Goal: Task Accomplishment & Management: Complete application form

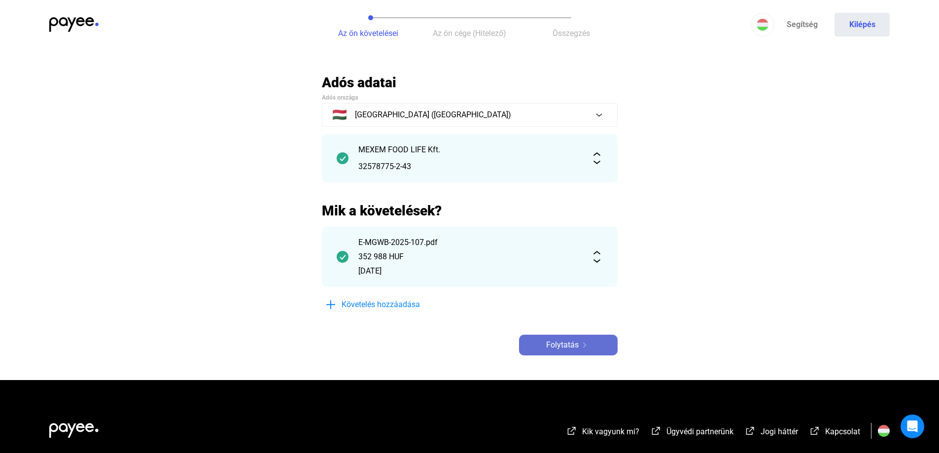
click at [579, 349] on div "Folytatás" at bounding box center [568, 345] width 93 height 12
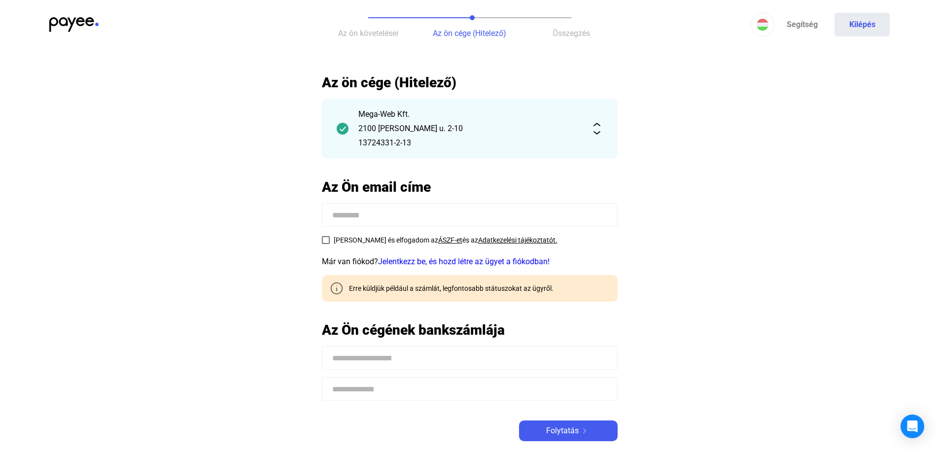
click at [389, 214] on input at bounding box center [470, 215] width 296 height 24
type input "**********"
click at [322, 240] on span at bounding box center [326, 240] width 8 height 8
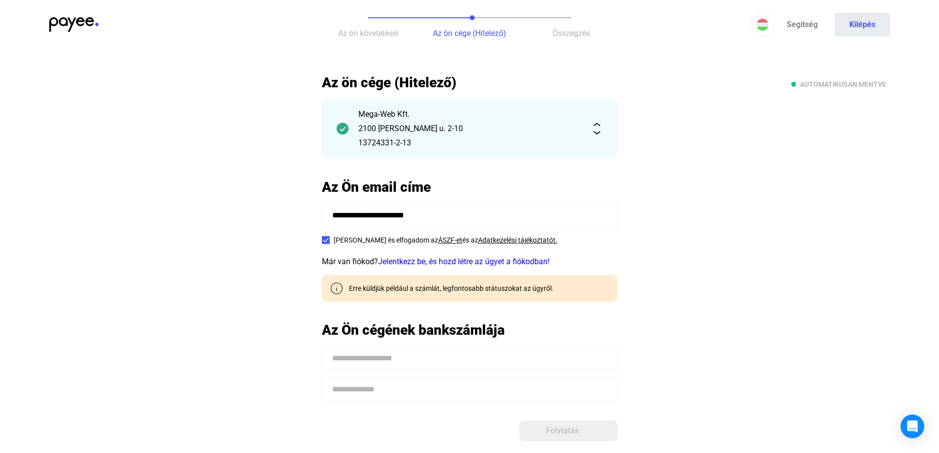
scroll to position [207, 0]
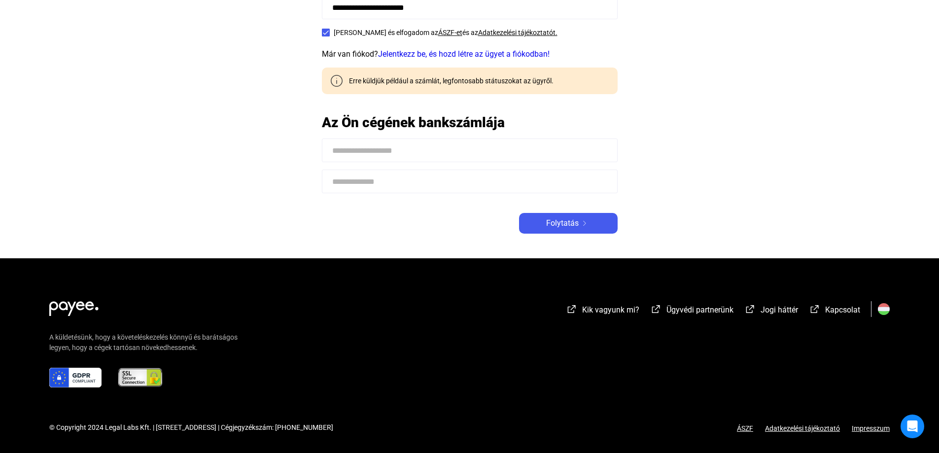
click at [427, 160] on input at bounding box center [470, 150] width 296 height 24
drag, startPoint x: 358, startPoint y: 153, endPoint x: 360, endPoint y: 168, distance: 15.5
click at [358, 154] on input "**********" at bounding box center [470, 150] width 296 height 24
type input "**********"
click at [370, 184] on input at bounding box center [470, 182] width 296 height 24
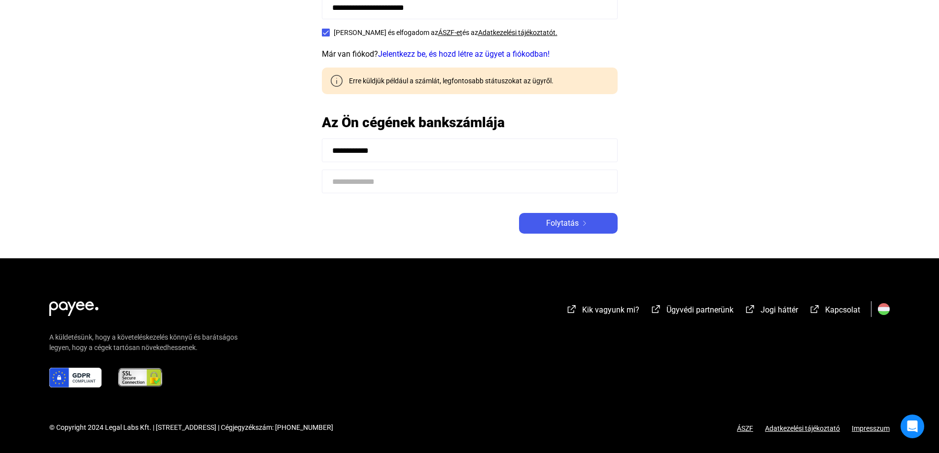
click at [377, 178] on input at bounding box center [470, 182] width 296 height 24
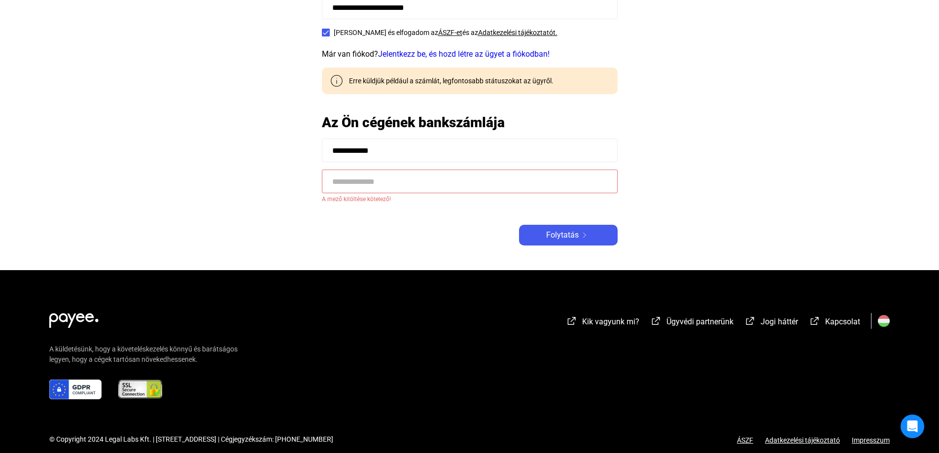
click at [367, 185] on input at bounding box center [470, 182] width 296 height 24
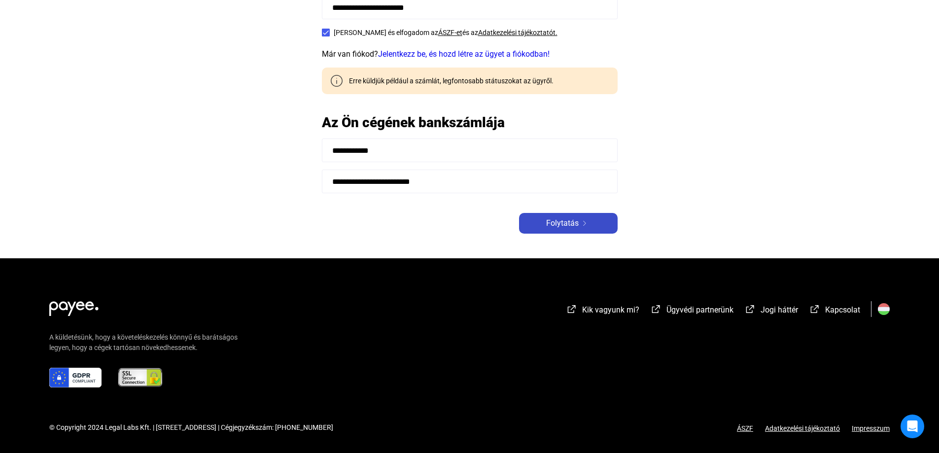
type input "**********"
click at [569, 216] on button "Folytatás" at bounding box center [568, 223] width 99 height 21
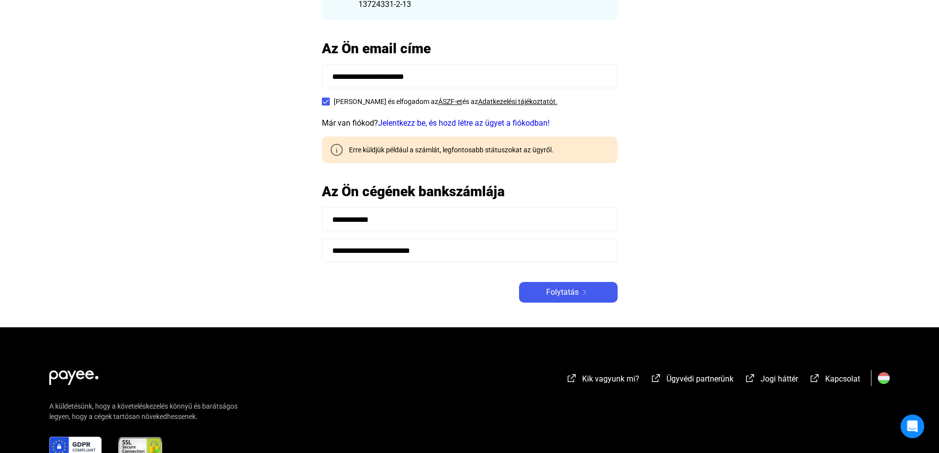
scroll to position [219, 0]
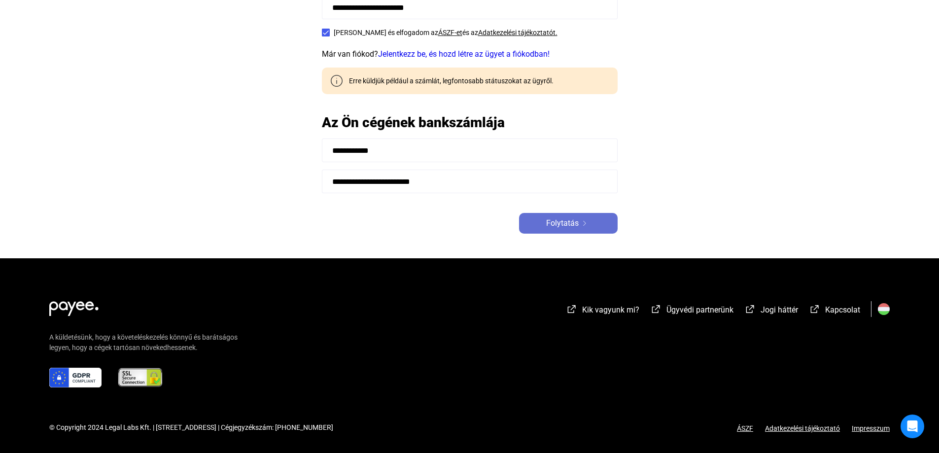
click at [586, 225] on img at bounding box center [584, 223] width 12 height 5
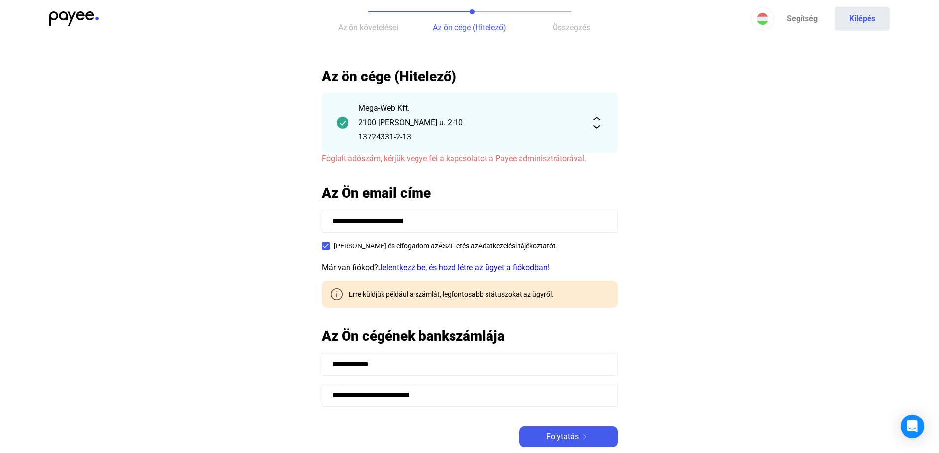
click at [572, 159] on span "Foglalt adószám, kérjük vegye fel a kapcsolatot a Payee adminisztrátorával." at bounding box center [454, 158] width 264 height 9
click at [594, 121] on img at bounding box center [597, 123] width 12 height 12
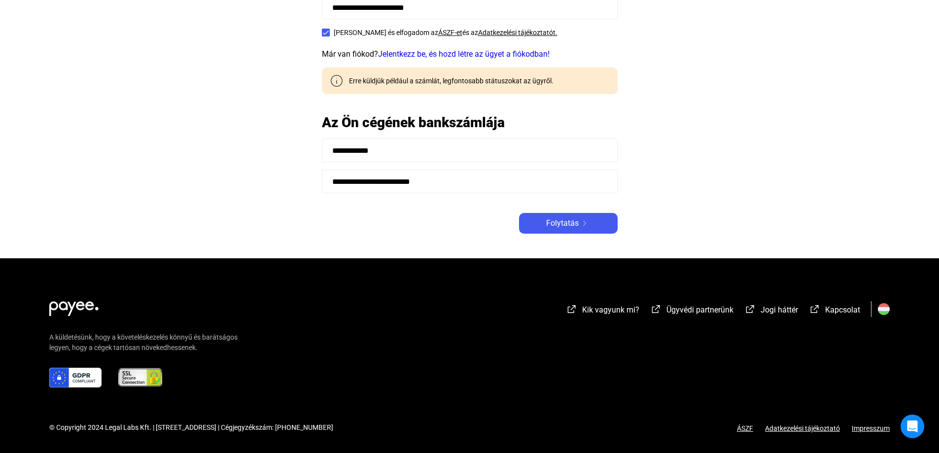
scroll to position [211, 0]
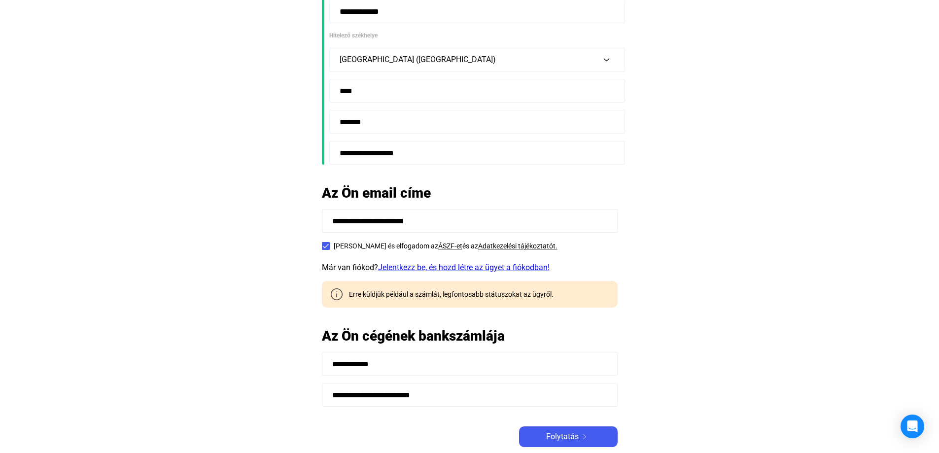
click at [494, 269] on link "Jelentkezz be, és hozd létre az ügyet a fiókodban!" at bounding box center [463, 267] width 171 height 9
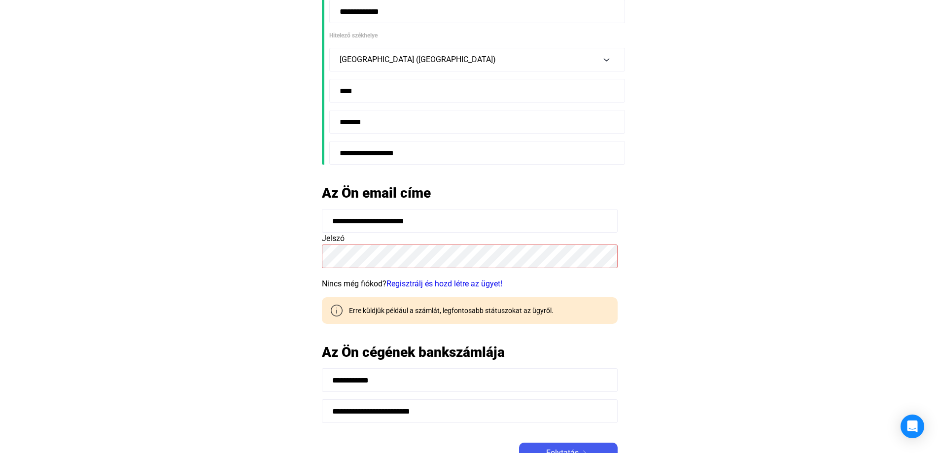
drag, startPoint x: 466, startPoint y: 216, endPoint x: 298, endPoint y: 233, distance: 168.8
click at [298, 233] on main "**********" at bounding box center [469, 175] width 939 height 625
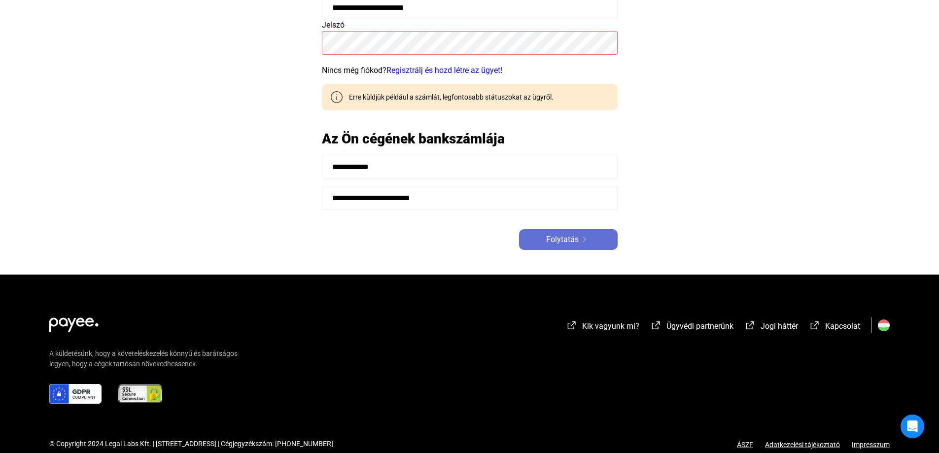
click at [585, 249] on button "Folytatás" at bounding box center [568, 239] width 99 height 21
click at [366, 68] on div "Nincs még fiókod? Regisztrálj és hozd létre az ügyet!" at bounding box center [470, 71] width 296 height 12
click at [545, 239] on div "Folytatás" at bounding box center [568, 240] width 93 height 12
drag, startPoint x: 456, startPoint y: 70, endPoint x: 721, endPoint y: 65, distance: 265.6
click at [457, 70] on link "Regisztrálj és hozd létre az ügyet!" at bounding box center [444, 70] width 116 height 9
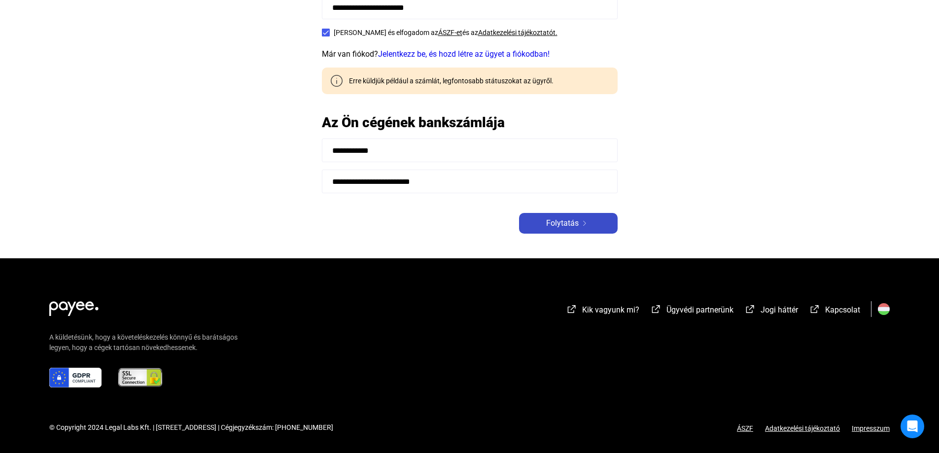
click at [586, 228] on div "Folytatás" at bounding box center [568, 223] width 93 height 12
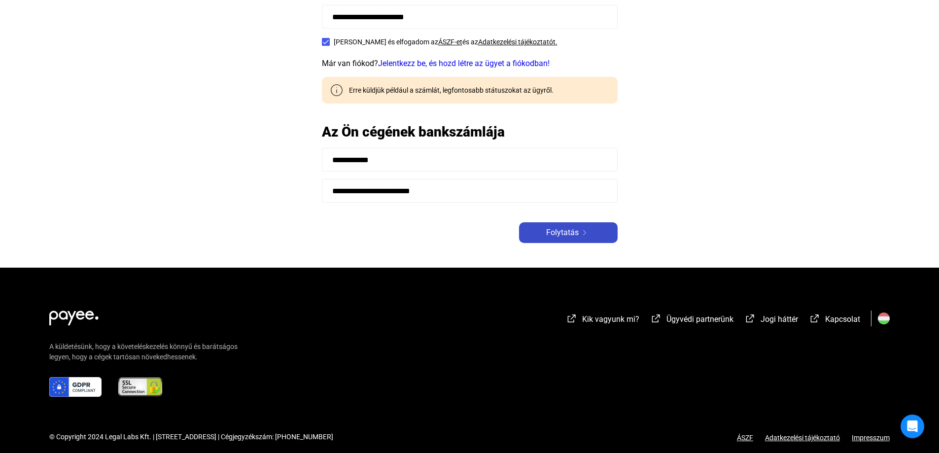
scroll to position [427, 0]
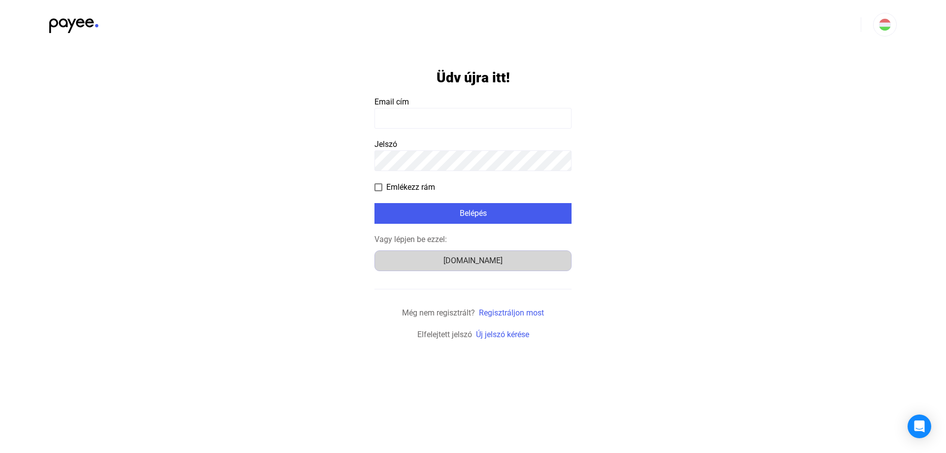
click at [415, 265] on div "Számlázz.hu" at bounding box center [473, 261] width 190 height 12
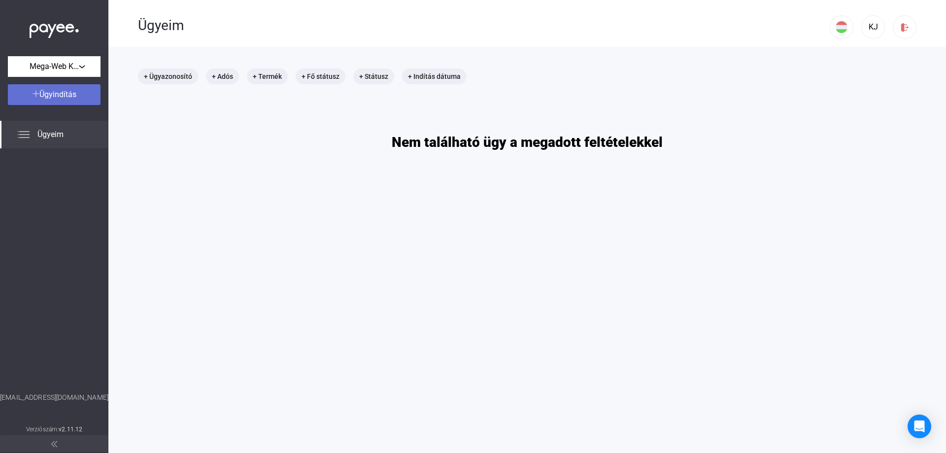
click at [87, 101] on button "Ügyindítás" at bounding box center [54, 94] width 93 height 21
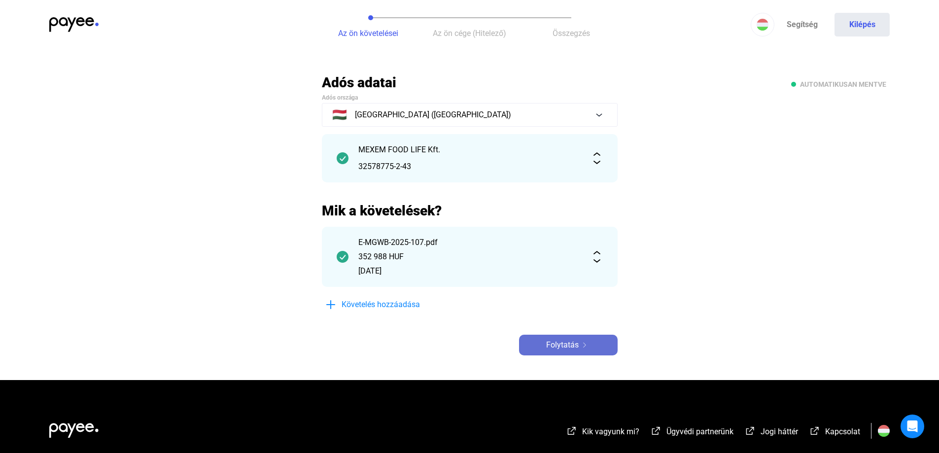
click at [577, 341] on span "Folytatás" at bounding box center [562, 345] width 33 height 12
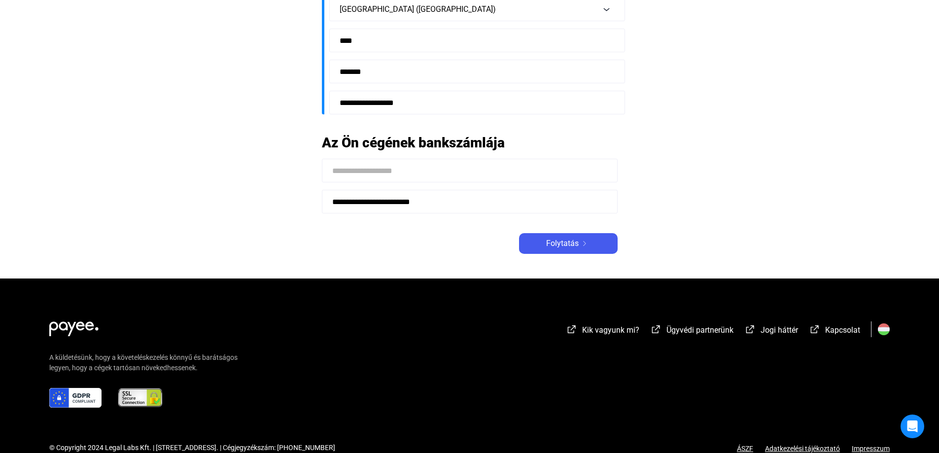
scroll to position [281, 0]
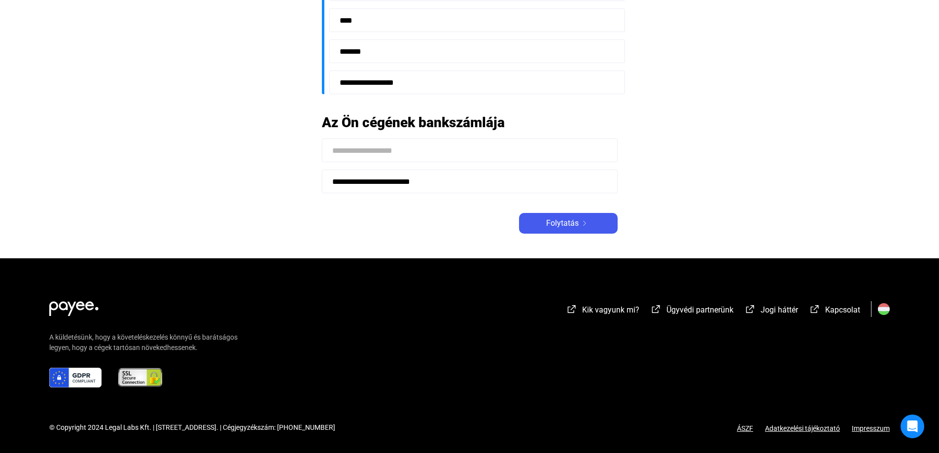
click at [453, 153] on input at bounding box center [470, 150] width 296 height 24
type input "**********"
drag, startPoint x: 674, startPoint y: 184, endPoint x: 674, endPoint y: 178, distance: 5.9
click at [675, 182] on main "**********" at bounding box center [469, 25] width 939 height 465
click at [597, 223] on div "Folytatás" at bounding box center [568, 223] width 93 height 12
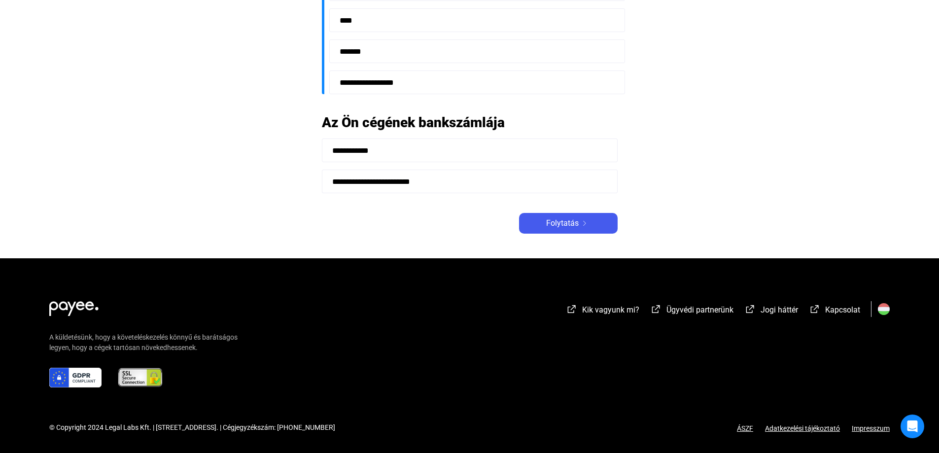
scroll to position [0, 0]
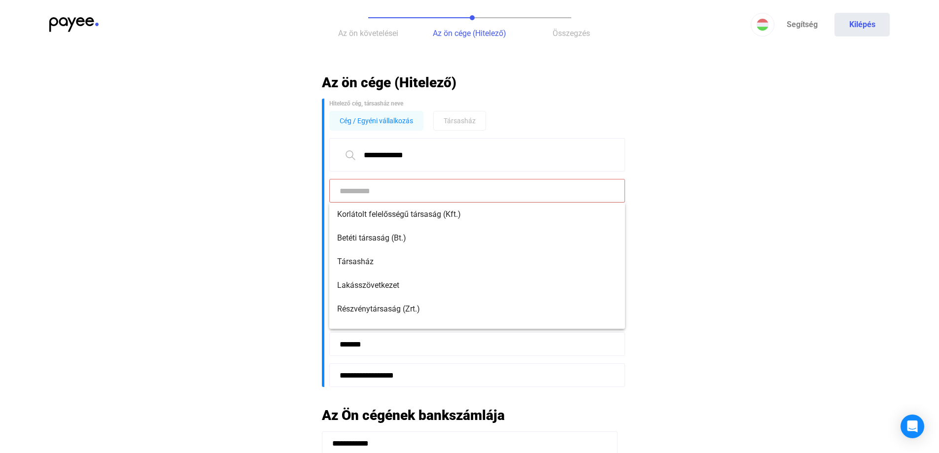
click at [419, 202] on input at bounding box center [477, 191] width 296 height 24
click at [415, 224] on mat-option "Korlátolt felelősségű társaság (Kft.)" at bounding box center [477, 215] width 296 height 24
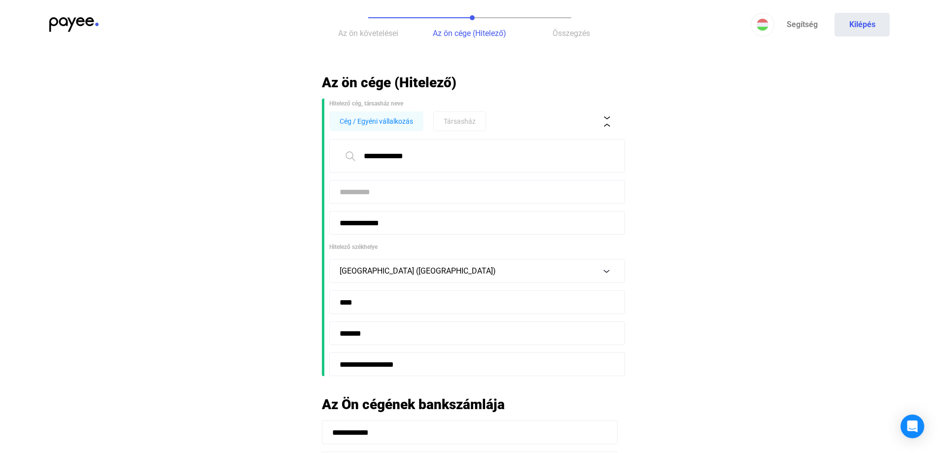
type input "**********"
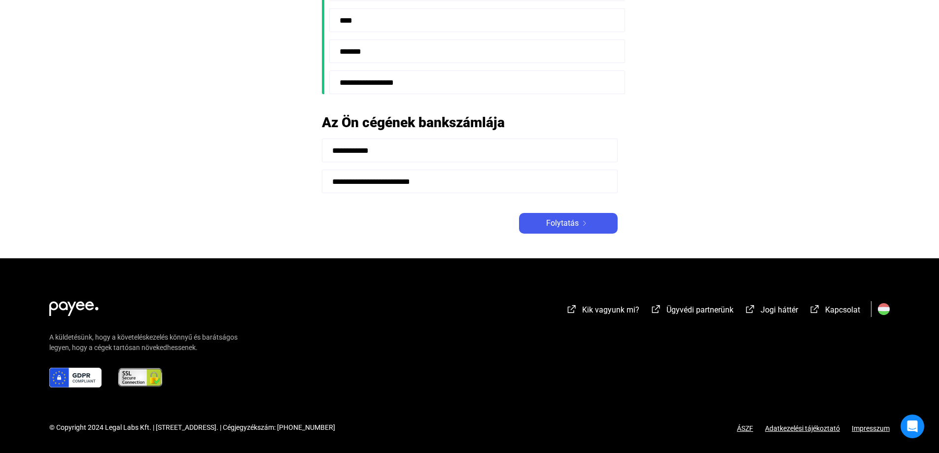
click at [575, 222] on span "Folytatás" at bounding box center [562, 223] width 33 height 12
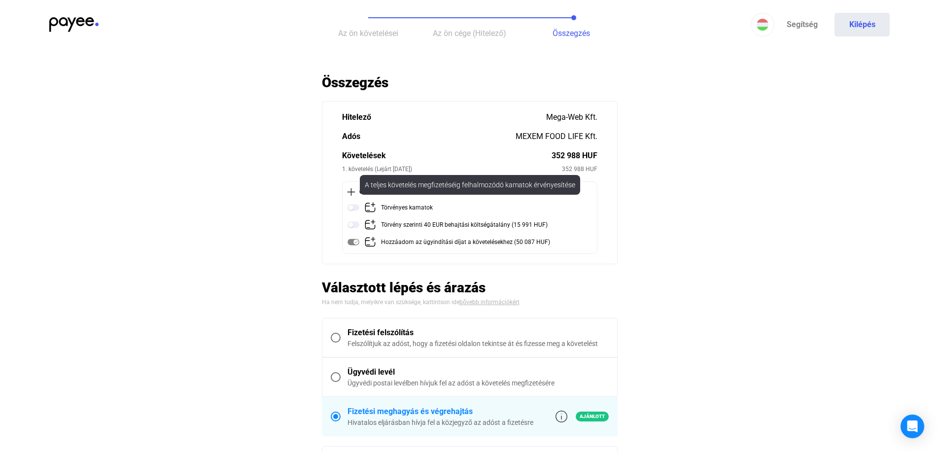
click at [357, 206] on img at bounding box center [353, 208] width 12 height 12
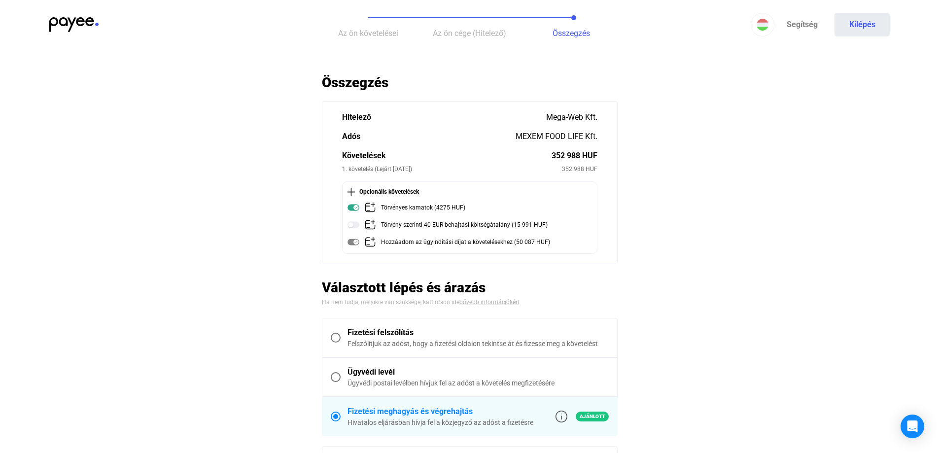
scroll to position [213, 0]
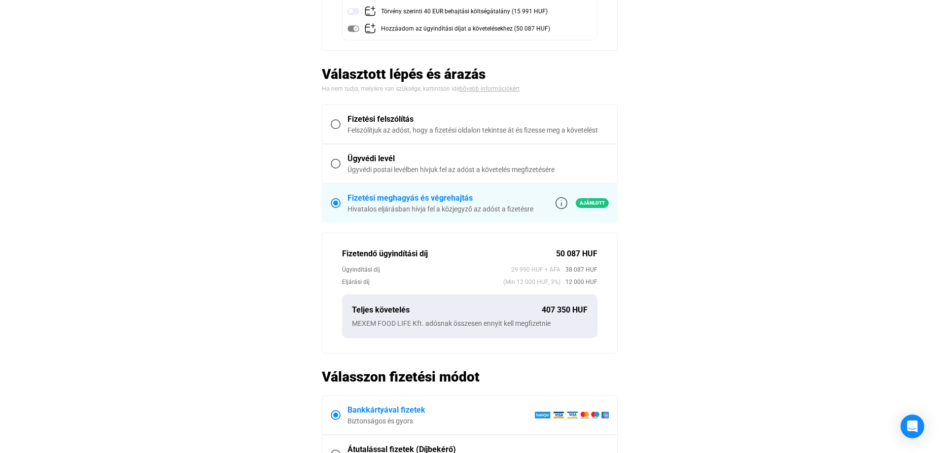
click at [335, 117] on label "Fizetési felszólítás Felszólítjuk az adóst, hogy a fizetési oldalon tekintse át…" at bounding box center [469, 124] width 295 height 38
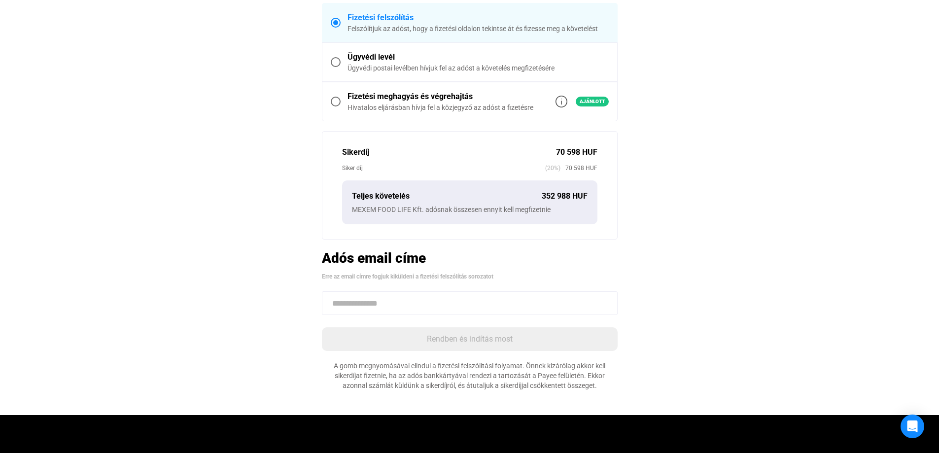
scroll to position [22, 0]
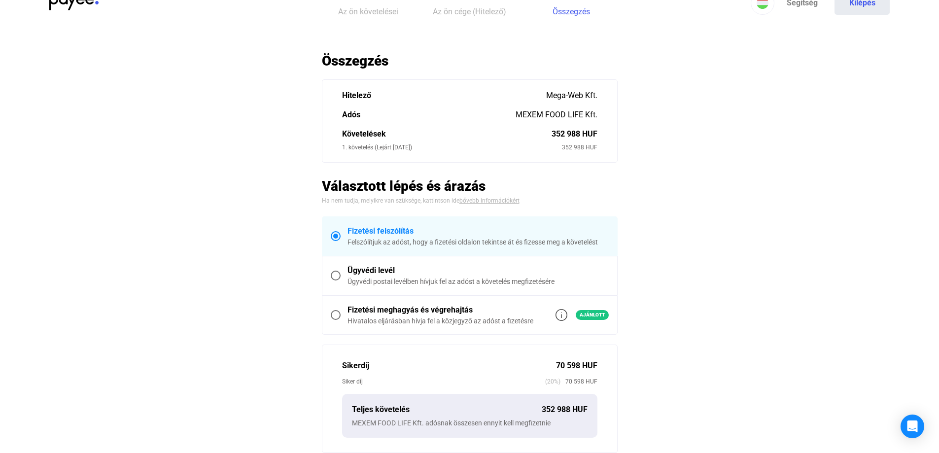
click at [331, 275] on span at bounding box center [336, 276] width 10 height 10
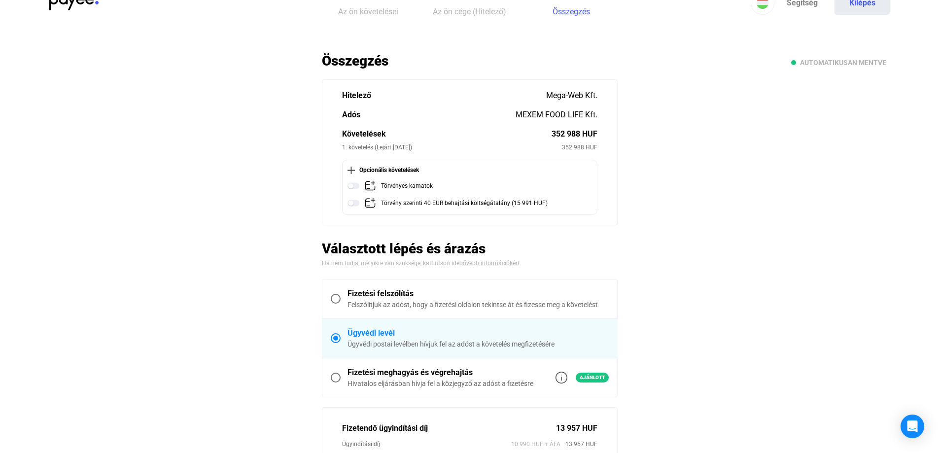
scroll to position [235, 0]
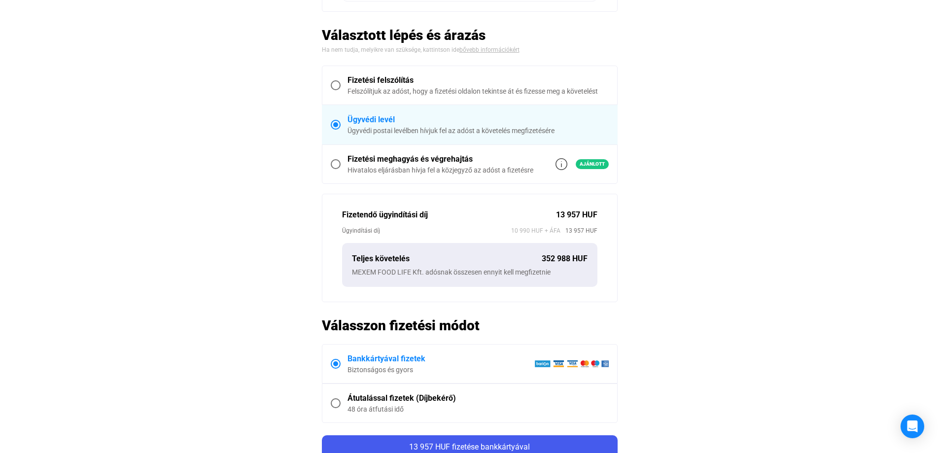
click at [336, 84] on span at bounding box center [336, 85] width 10 height 10
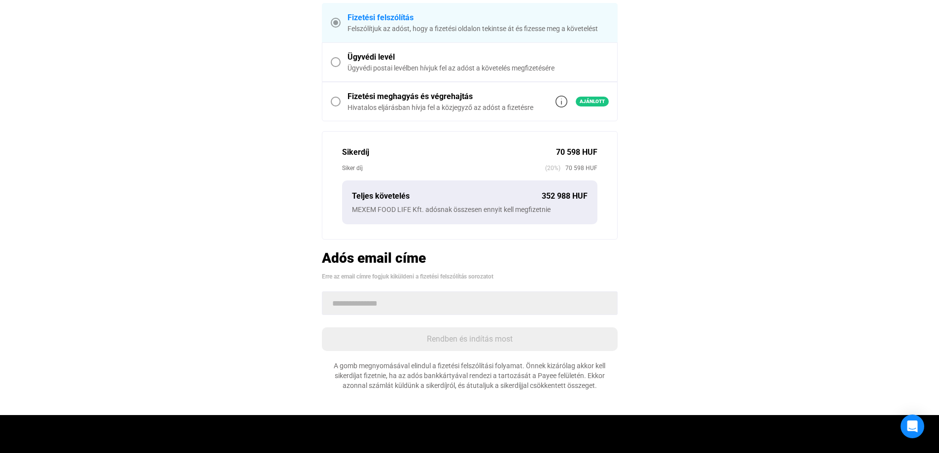
scroll to position [257, 0]
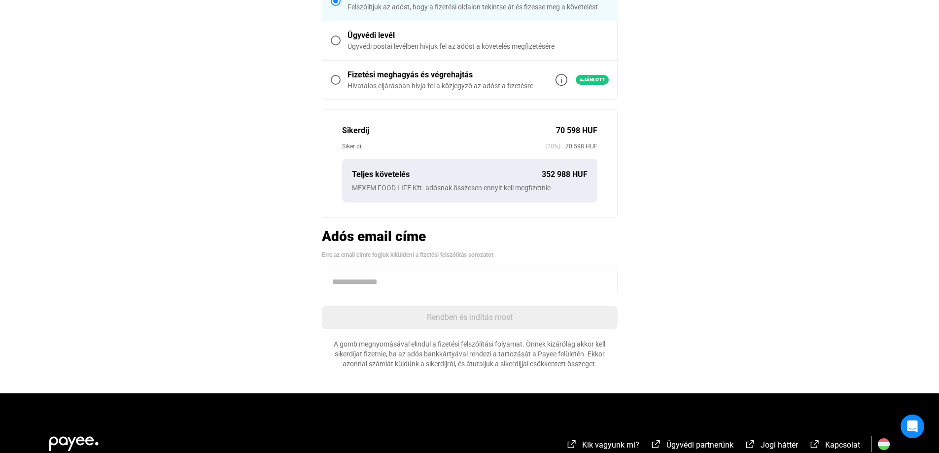
click at [446, 286] on input at bounding box center [470, 282] width 296 height 24
click at [370, 284] on input at bounding box center [470, 282] width 296 height 24
paste input "**********"
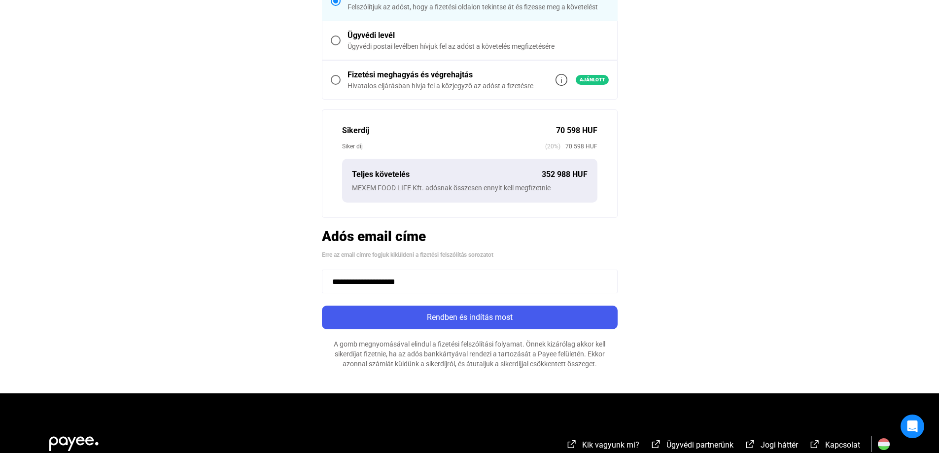
type input "**********"
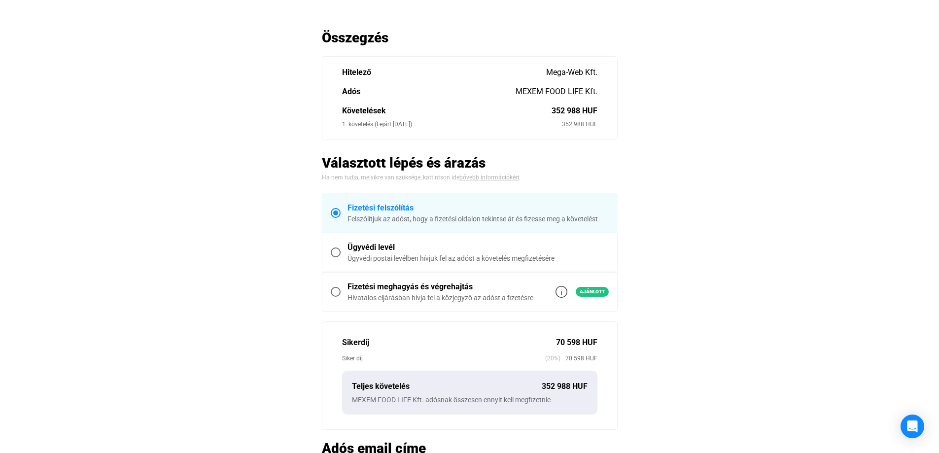
scroll to position [43, 0]
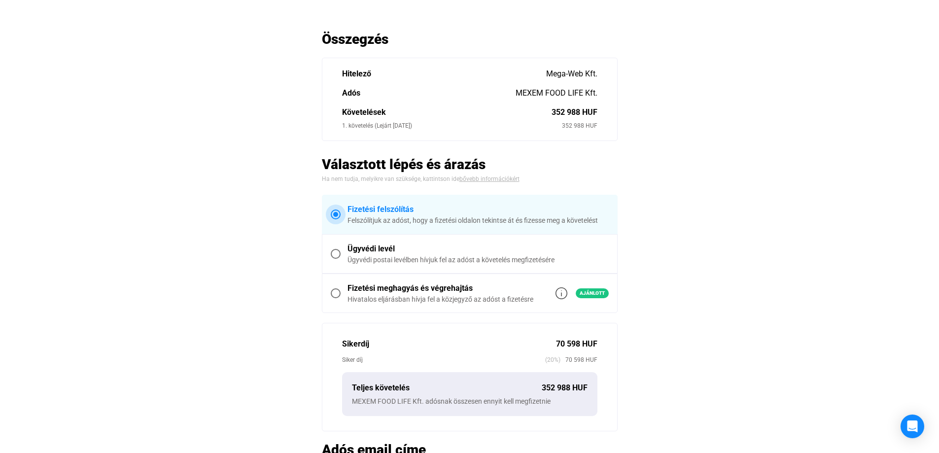
click at [334, 213] on span at bounding box center [335, 214] width 5 height 5
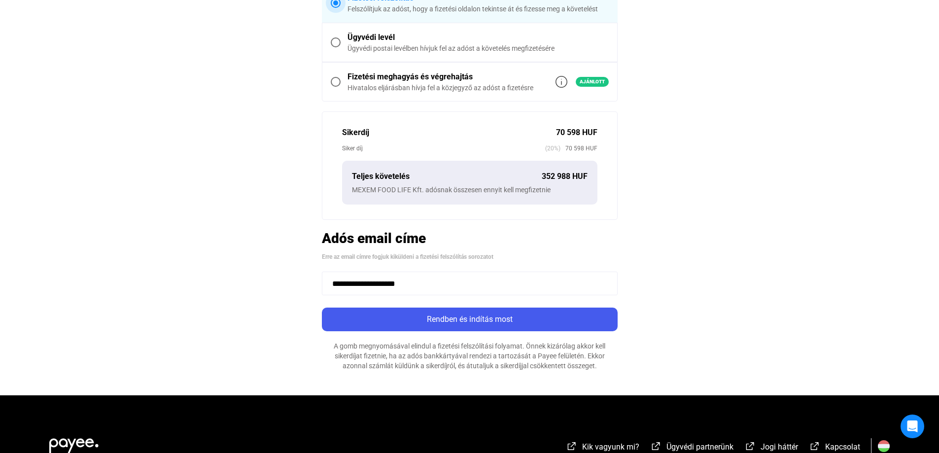
scroll to position [257, 0]
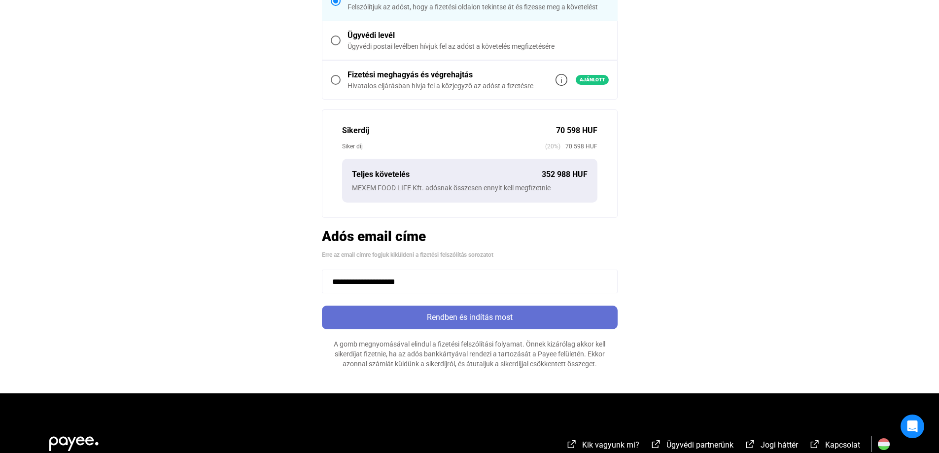
click at [589, 323] on button "Rendben és indítás most" at bounding box center [470, 317] width 296 height 24
